Goal: Task Accomplishment & Management: Use online tool/utility

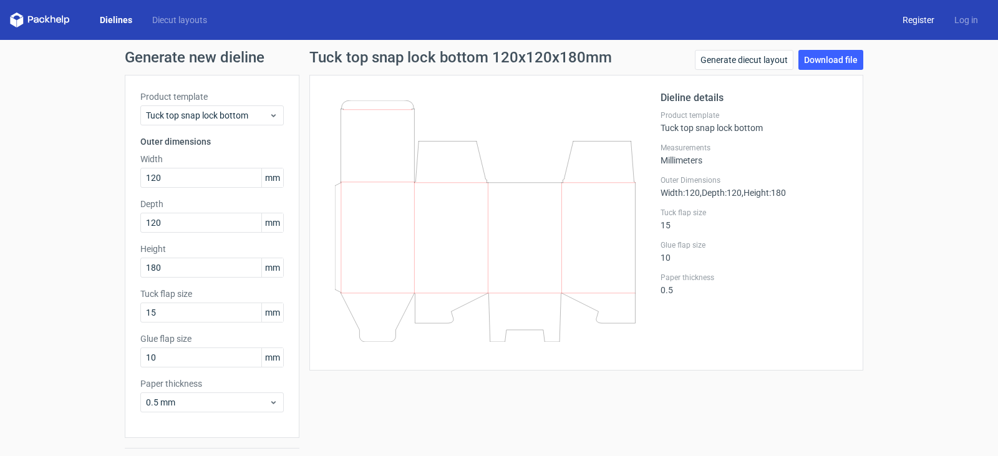
click at [911, 19] on link "Register" at bounding box center [919, 20] width 52 height 12
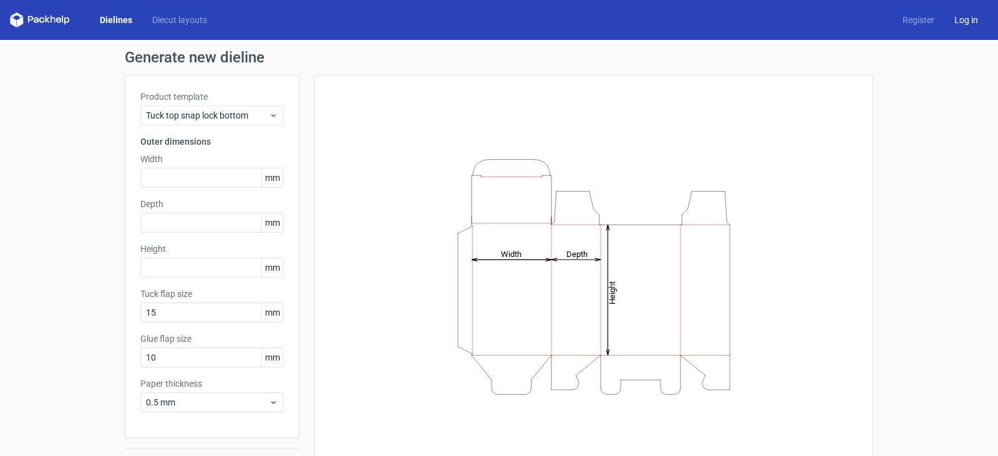
click at [961, 24] on link "Log in" at bounding box center [967, 20] width 44 height 12
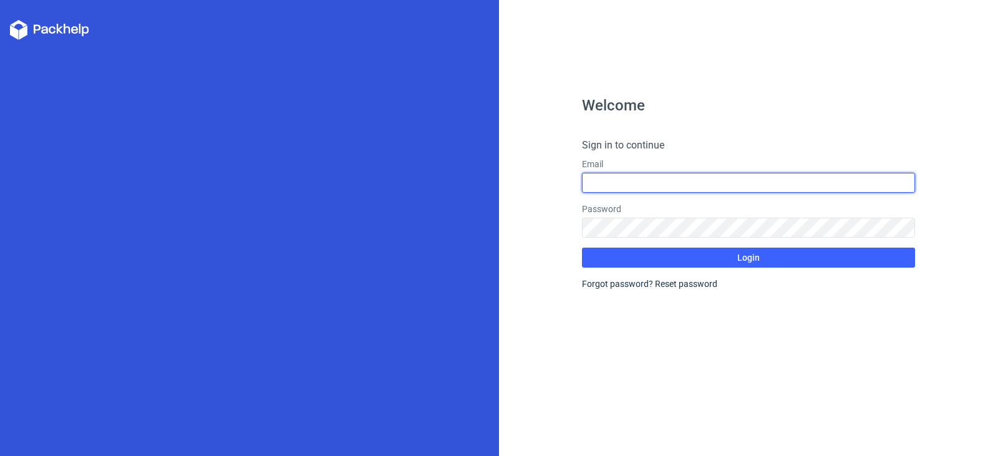
click at [663, 188] on input "text" at bounding box center [748, 183] width 333 height 20
type input "[EMAIL_ADDRESS][PERSON_NAME][DOMAIN_NAME]"
